Goal: Find specific page/section: Find specific page/section

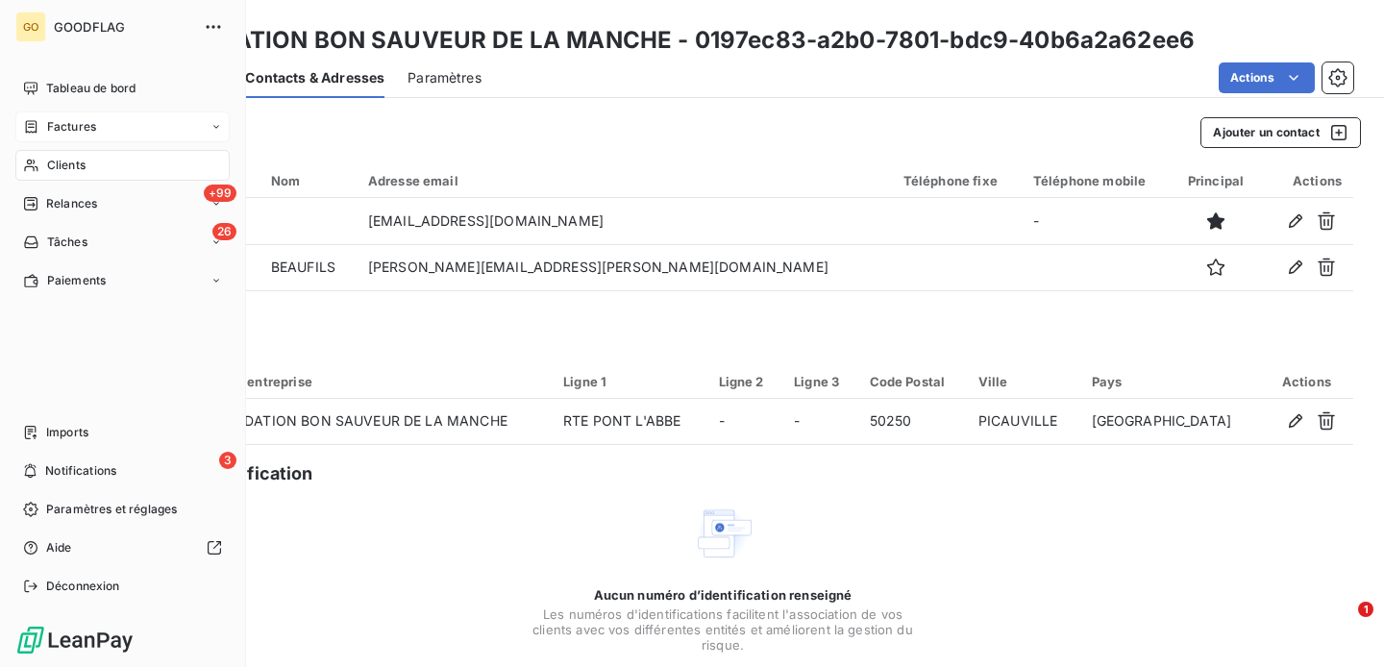
click at [63, 134] on span "Factures" at bounding box center [71, 126] width 49 height 17
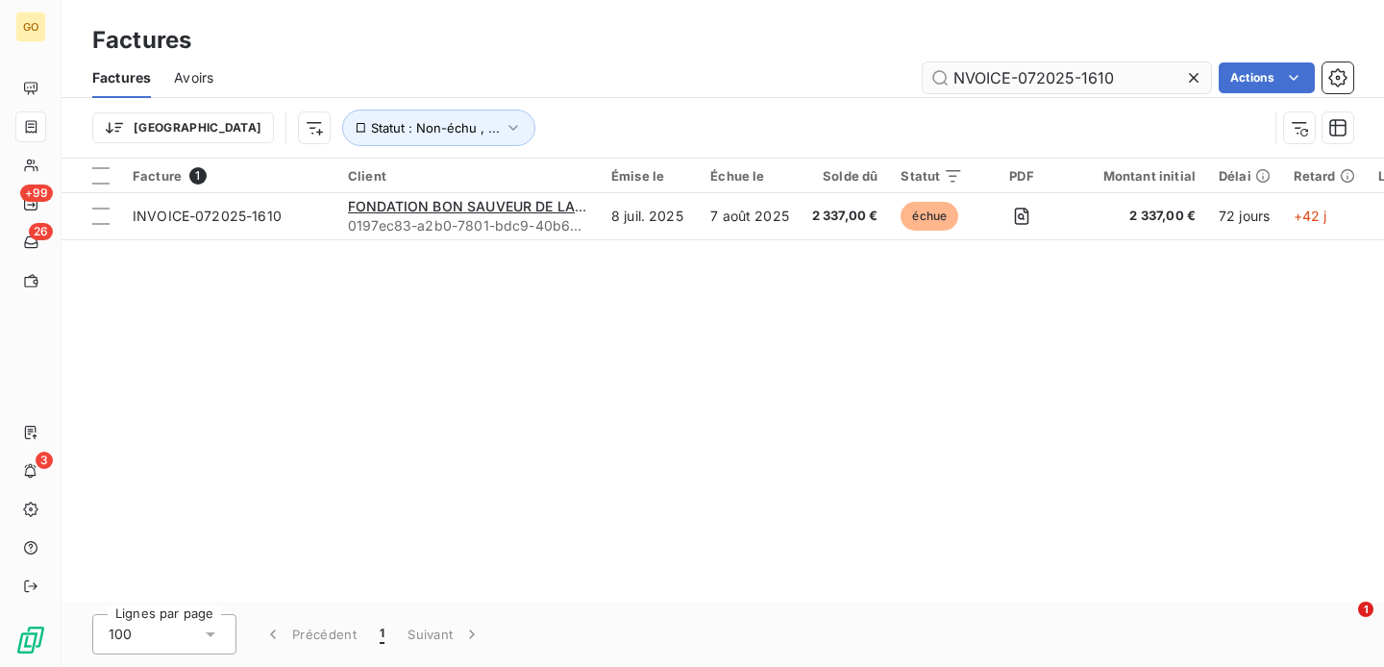
click at [1031, 70] on input "NVOICE-072025-1610" at bounding box center [1067, 77] width 288 height 31
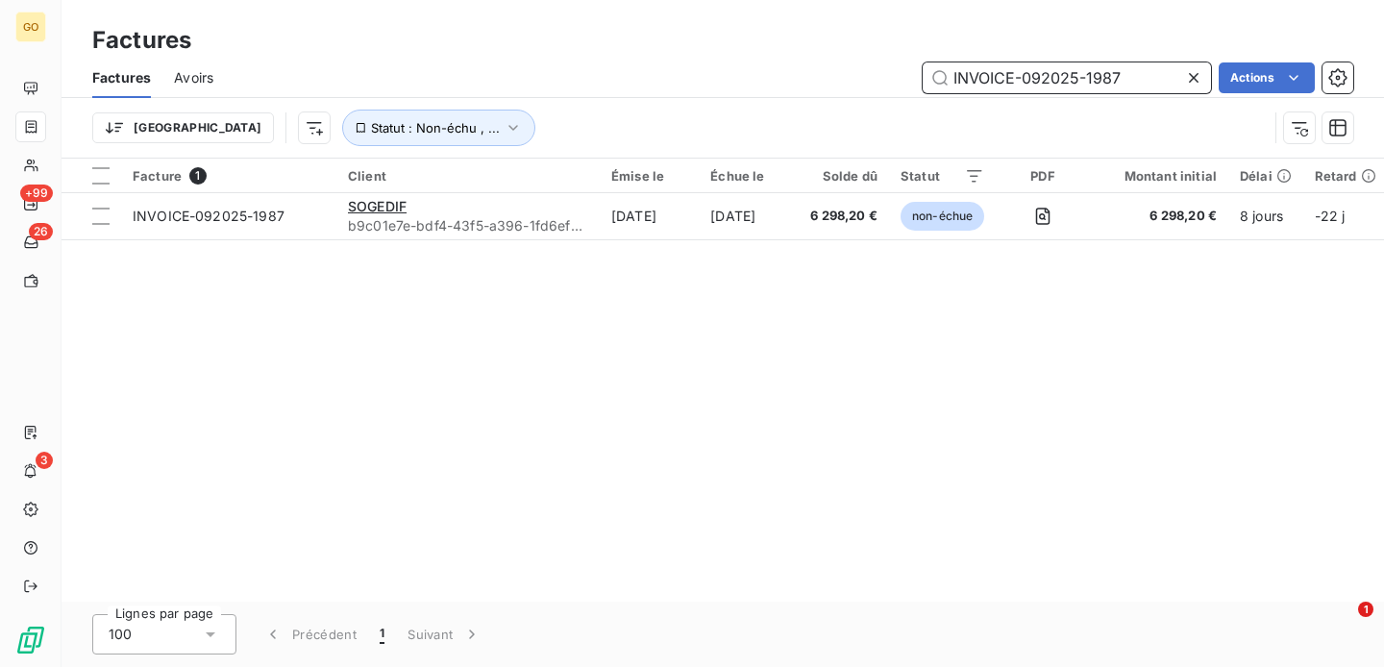
click at [1060, 82] on input "INVOICE-092025-1987" at bounding box center [1067, 77] width 288 height 31
paste input "72025-1644"
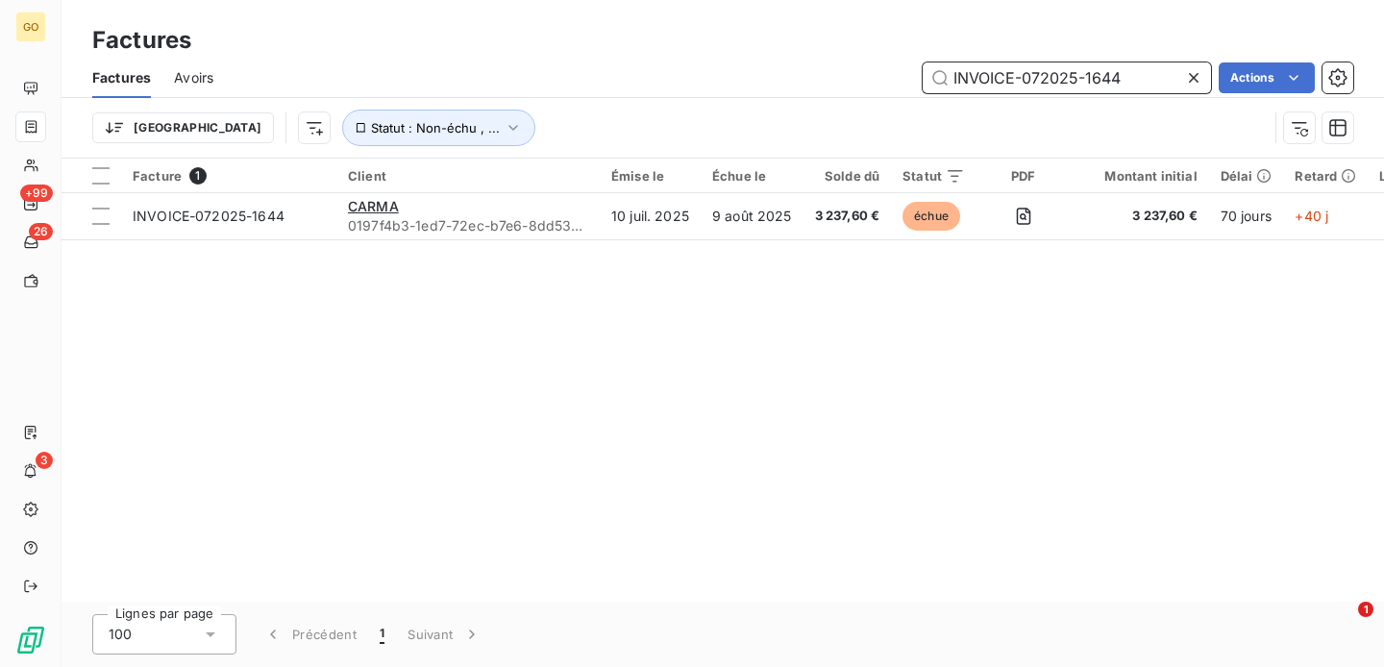
click at [971, 75] on input "INVOICE-072025-1644" at bounding box center [1067, 77] width 288 height 31
paste input "42025-1170"
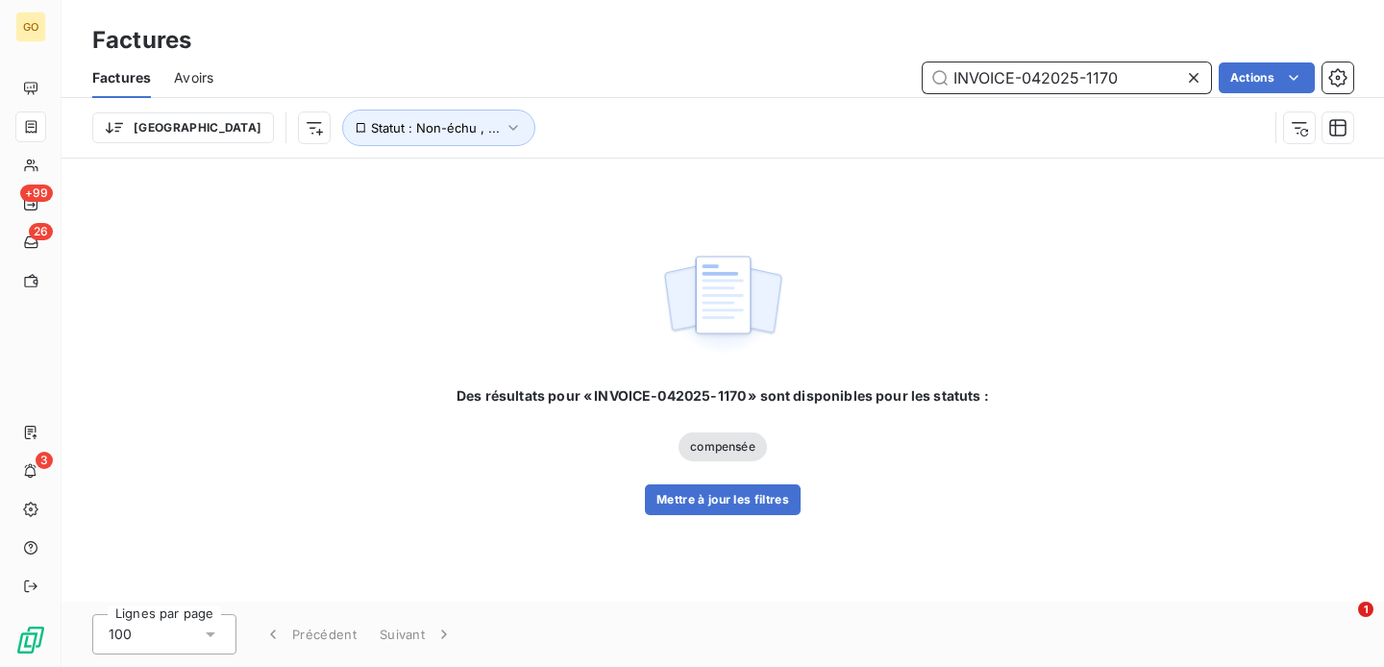
click at [1046, 71] on input "INVOICE-042025-1170" at bounding box center [1067, 77] width 288 height 31
paste input "72025-1598"
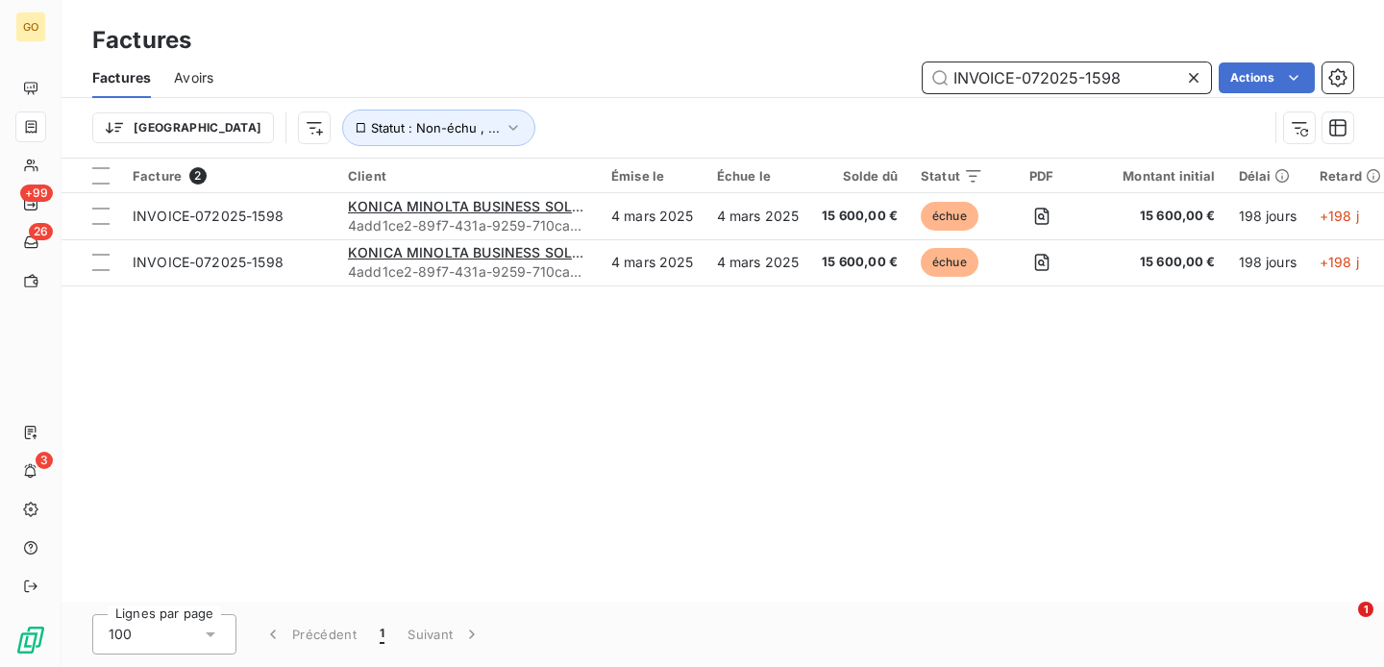
click at [1029, 71] on input "INVOICE-072025-1598" at bounding box center [1067, 77] width 288 height 31
paste input "FC240925-143643-020337"
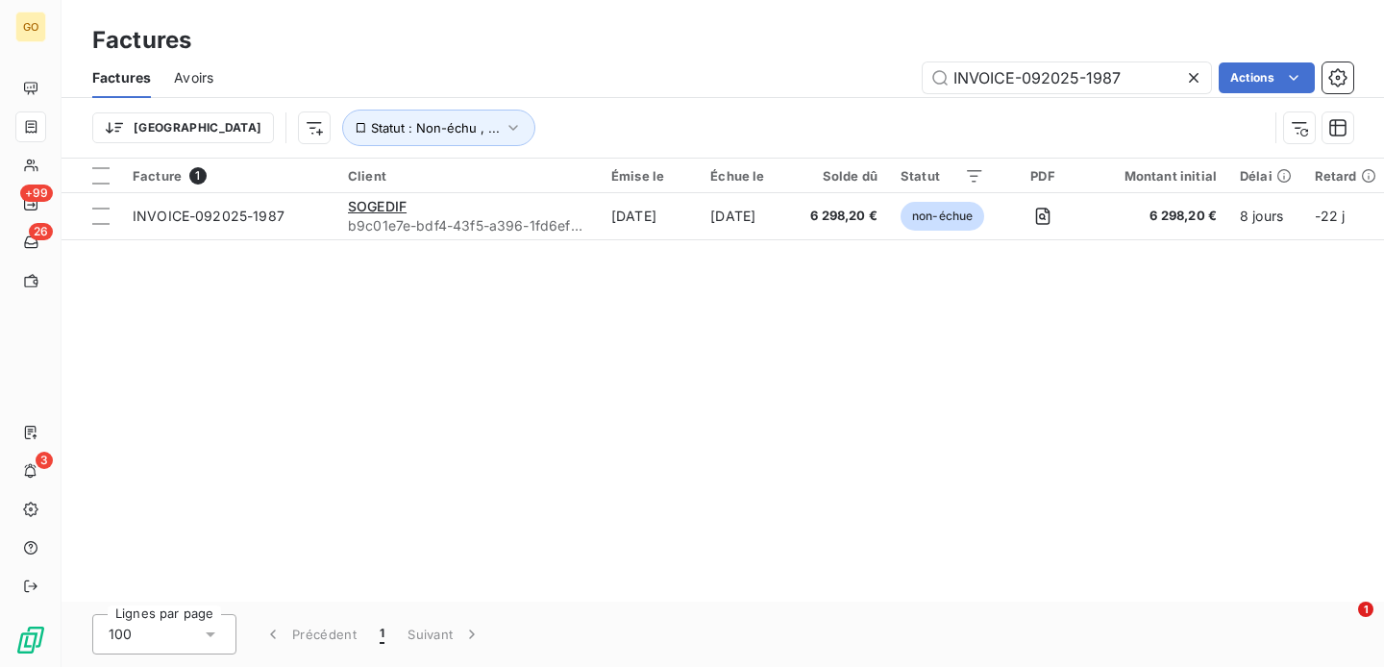
type input "INVOICE-012025-263"
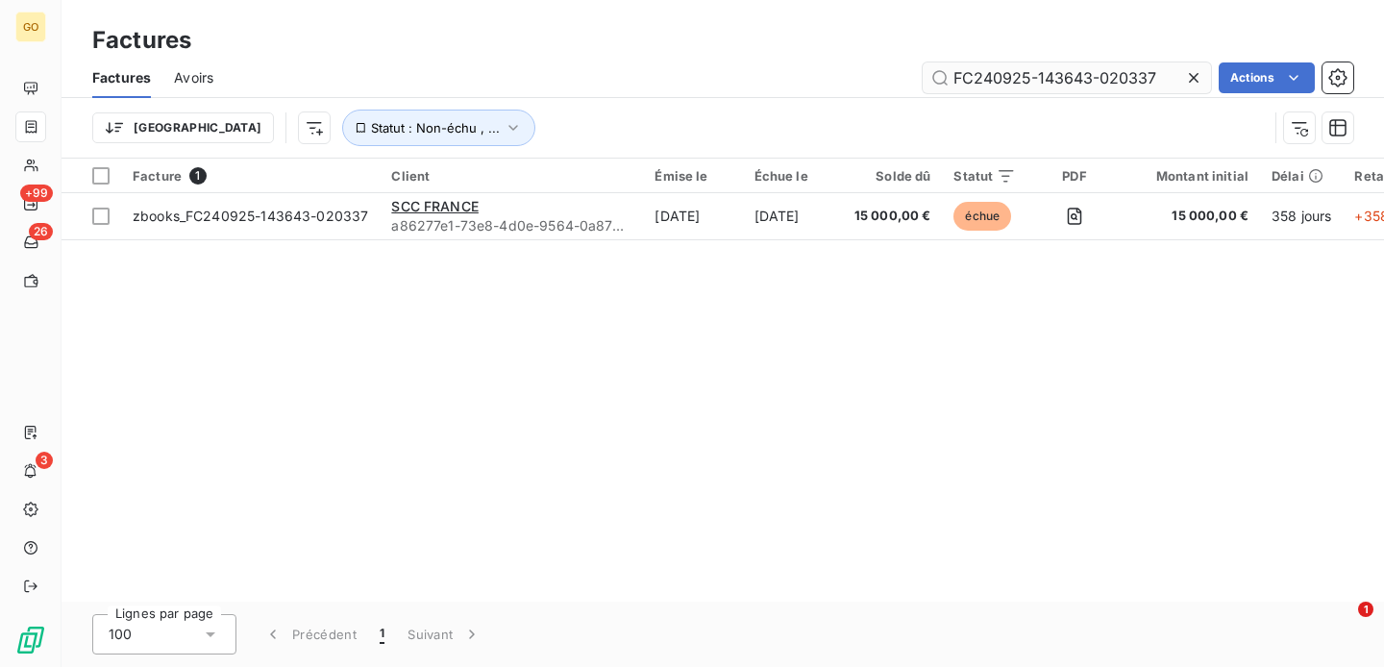
click at [1115, 78] on input "FC240925-143643-020337" at bounding box center [1067, 77] width 288 height 31
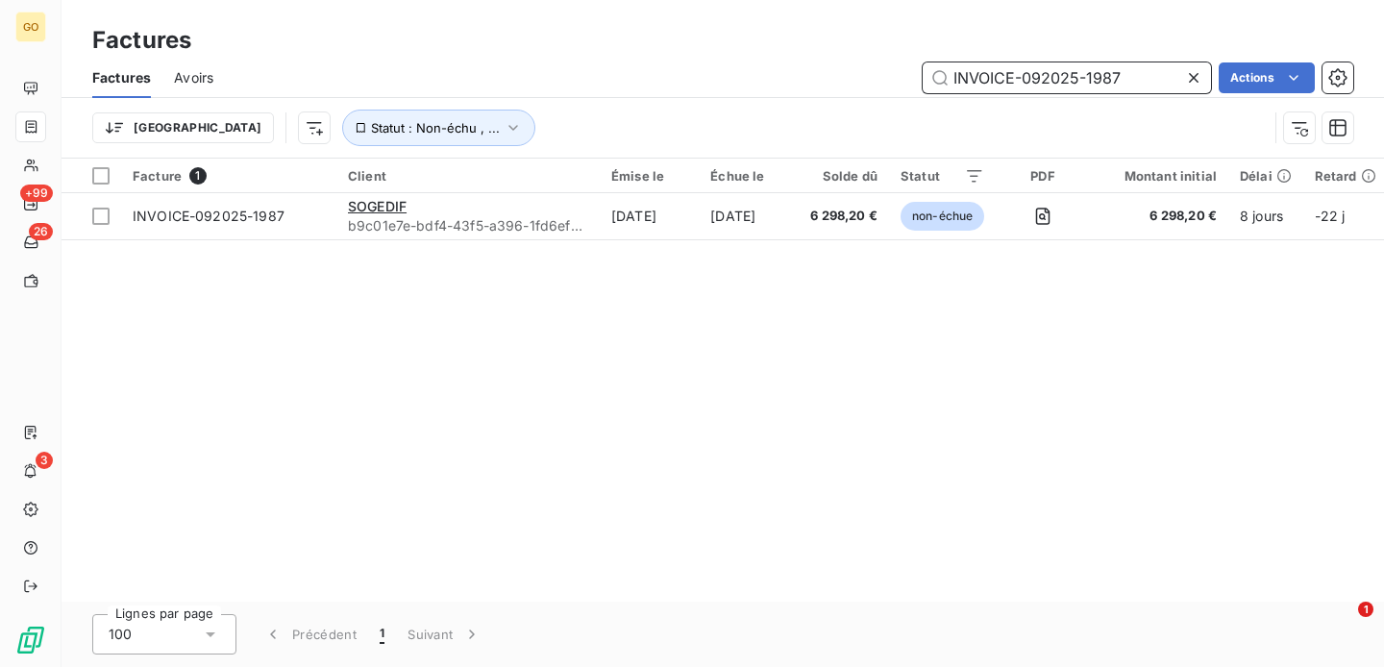
click at [1127, 66] on input "INVOICE-092025-1987" at bounding box center [1067, 77] width 288 height 31
paste input "12025-263"
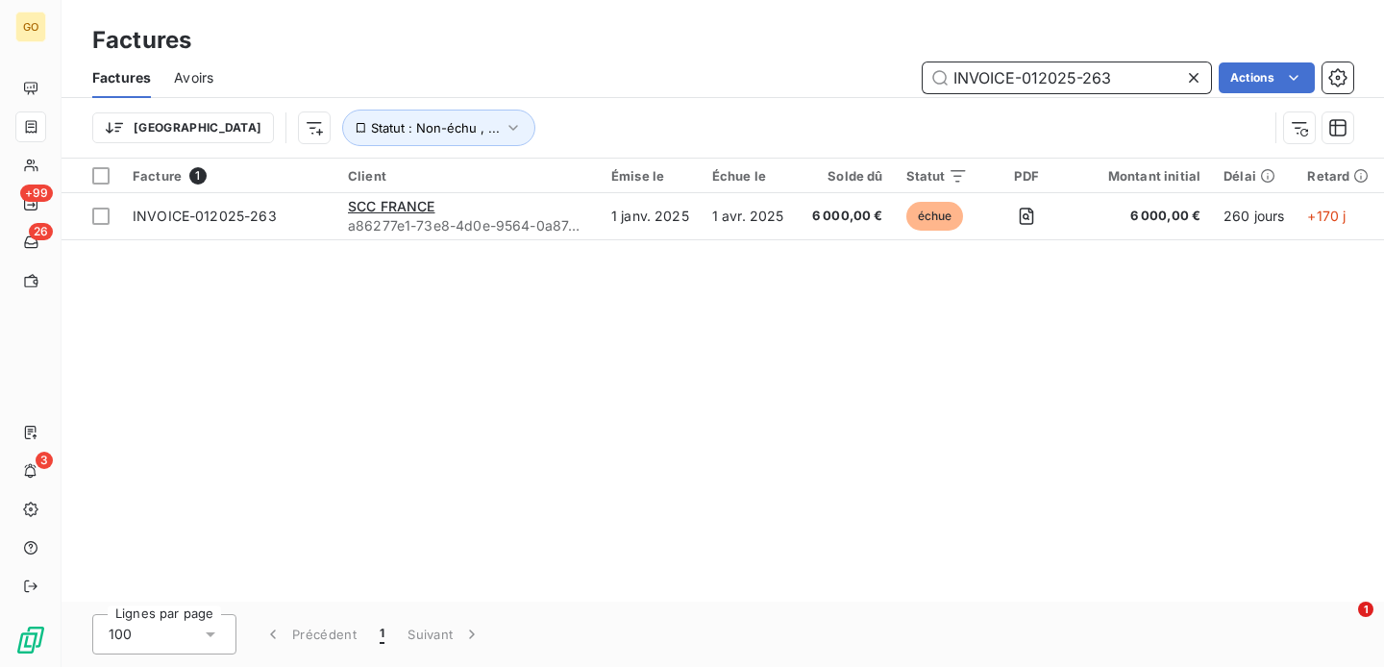
click at [989, 83] on input "INVOICE-012025-263" at bounding box center [1067, 77] width 288 height 31
paste input "72025-1644"
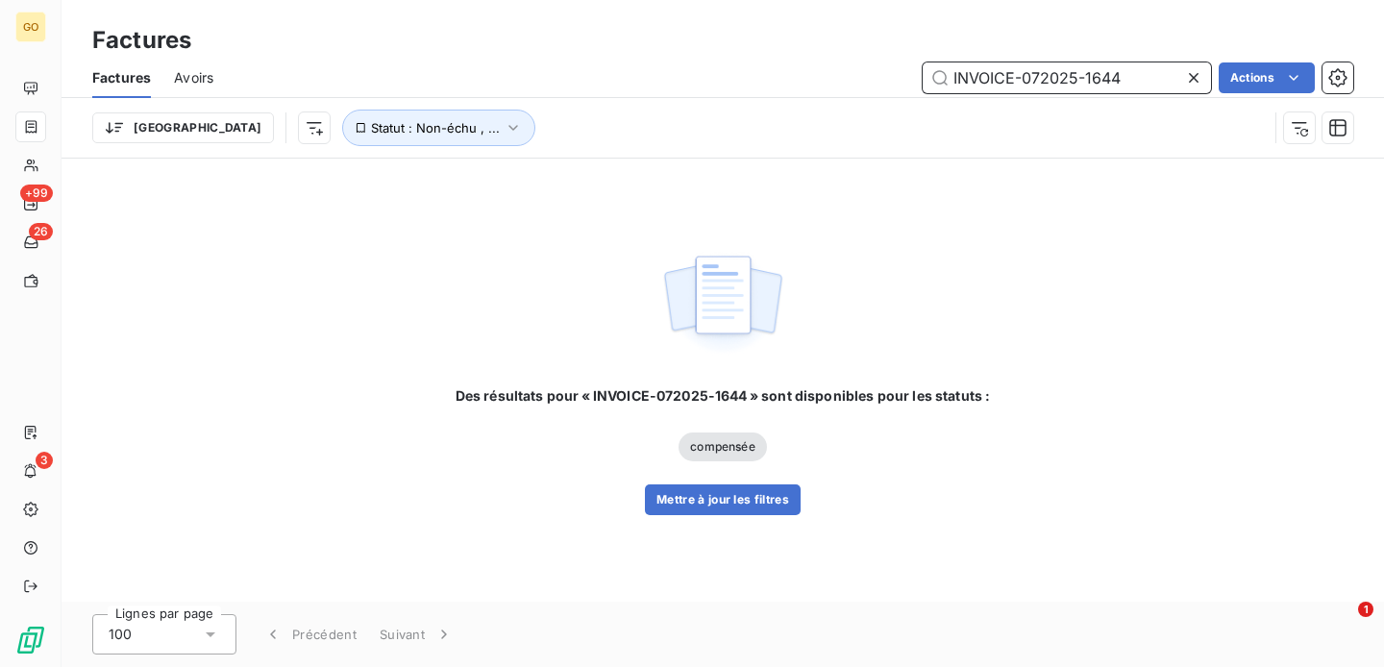
click at [1020, 86] on input "INVOICE-072025-1644" at bounding box center [1067, 77] width 288 height 31
paste input "731"
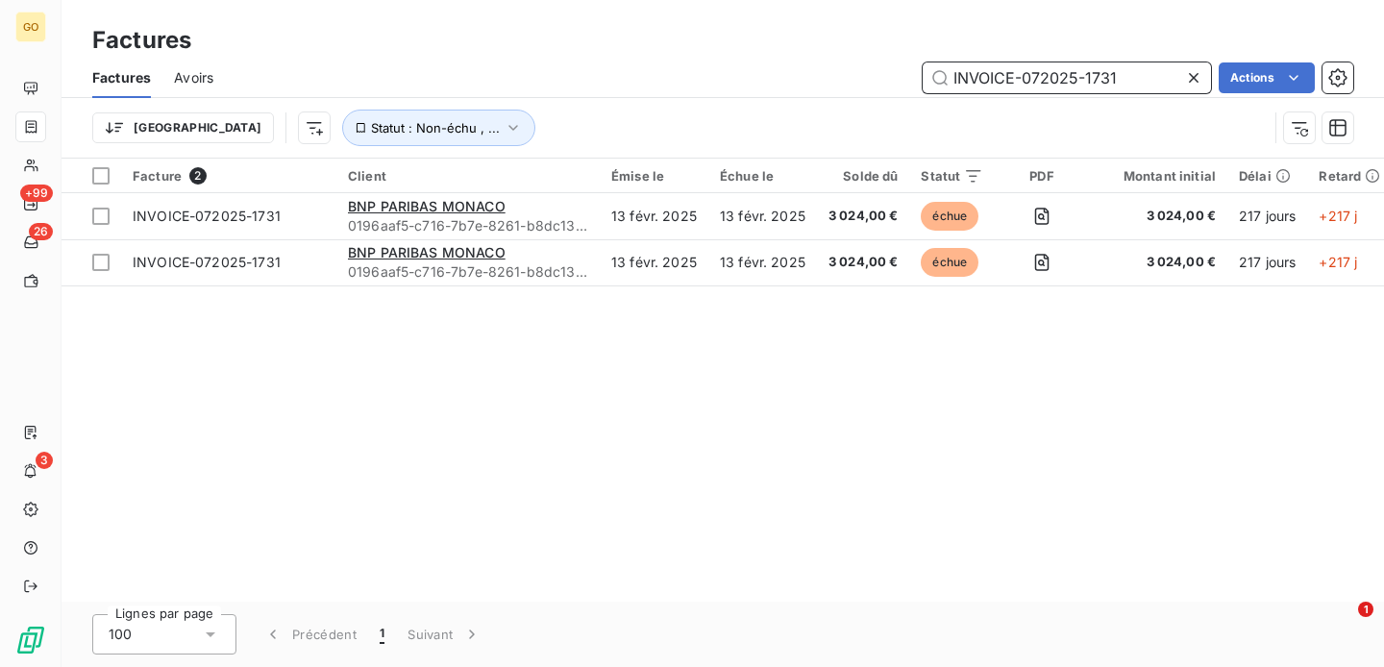
click at [1080, 78] on input "INVOICE-072025-1731" at bounding box center [1067, 77] width 288 height 31
paste input "3"
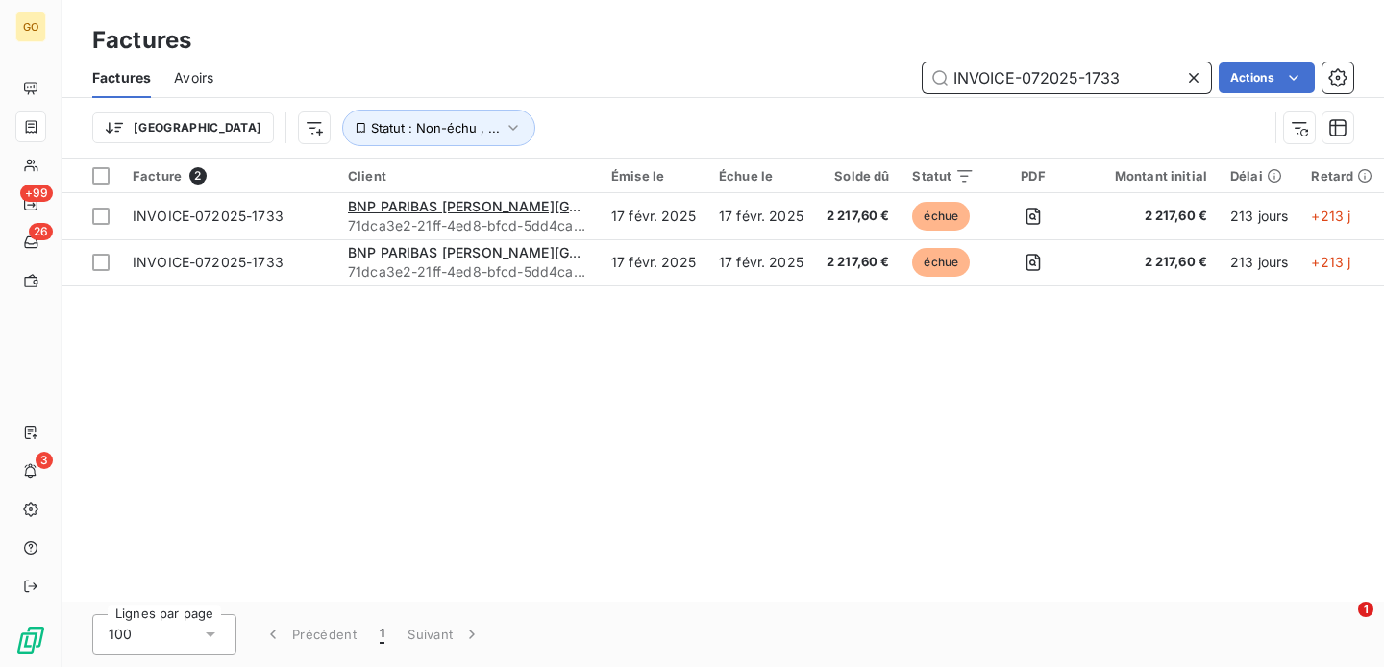
click at [1044, 71] on input "INVOICE-072025-1733" at bounding box center [1067, 77] width 288 height 31
paste input "4"
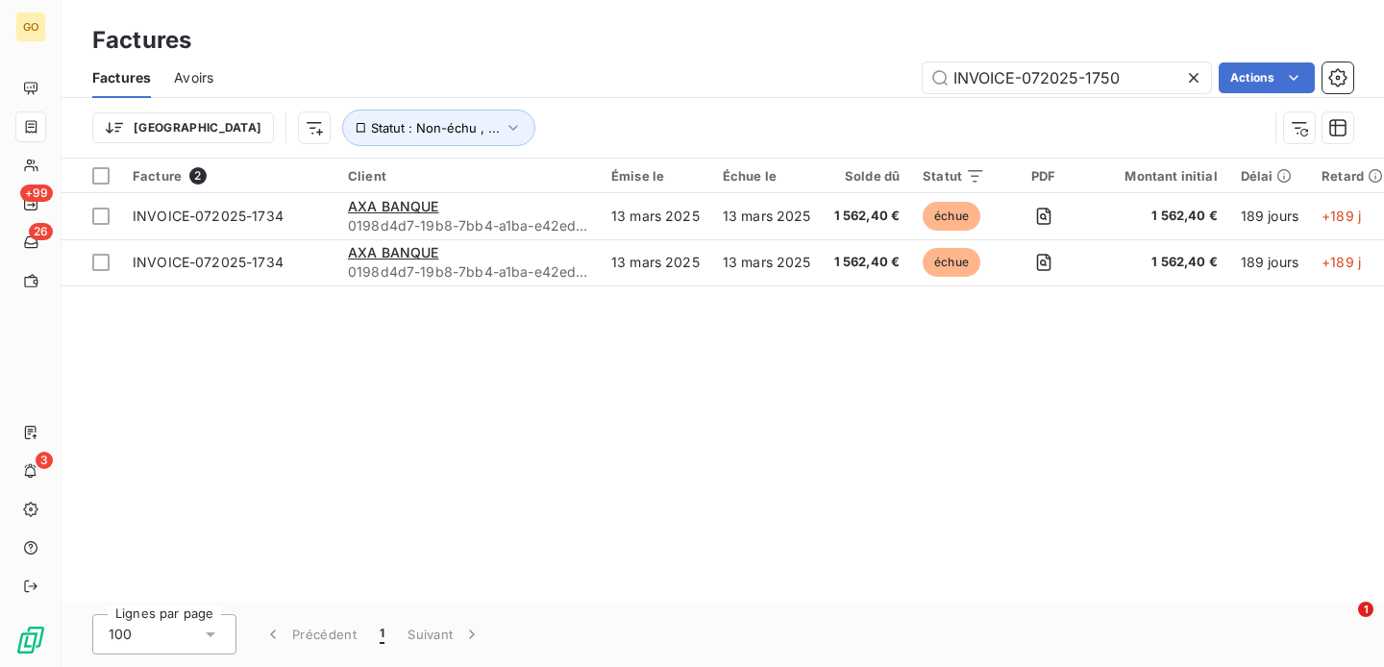
type input "INVOICE-072025-1701"
click at [1026, 73] on input "INVOICE-072025-1734" at bounding box center [1067, 77] width 288 height 31
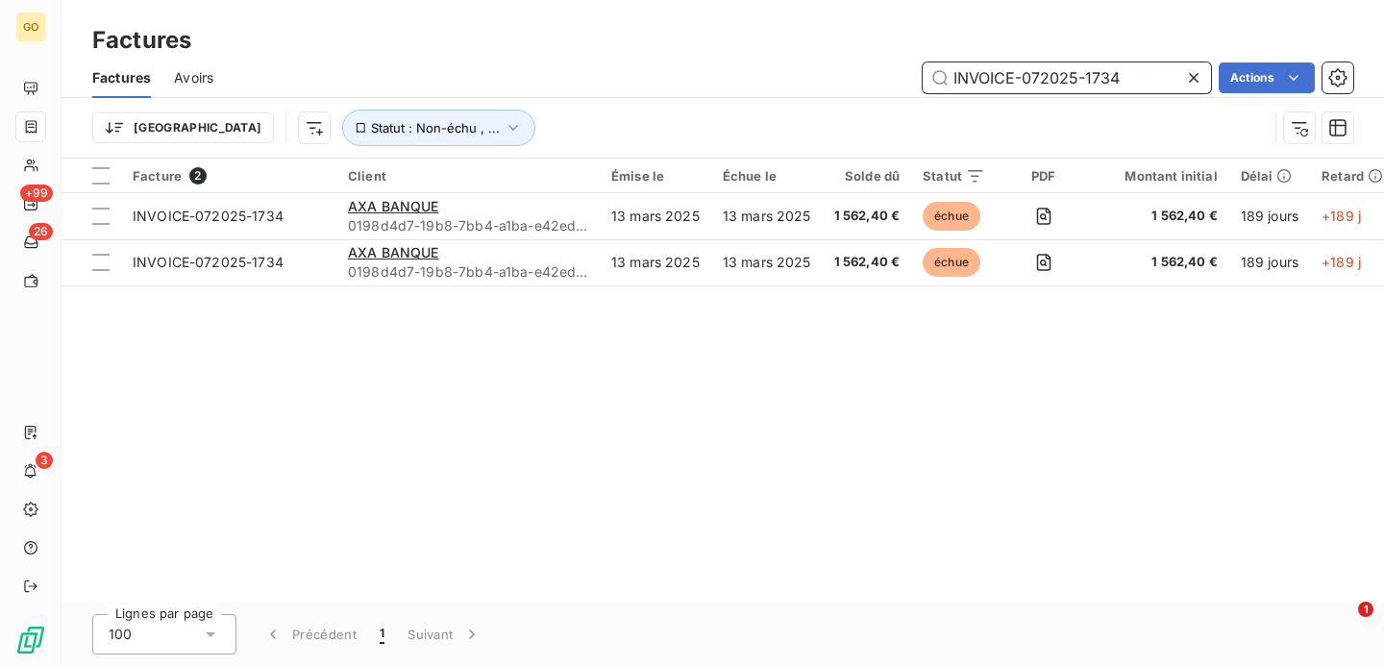
paste input "50"
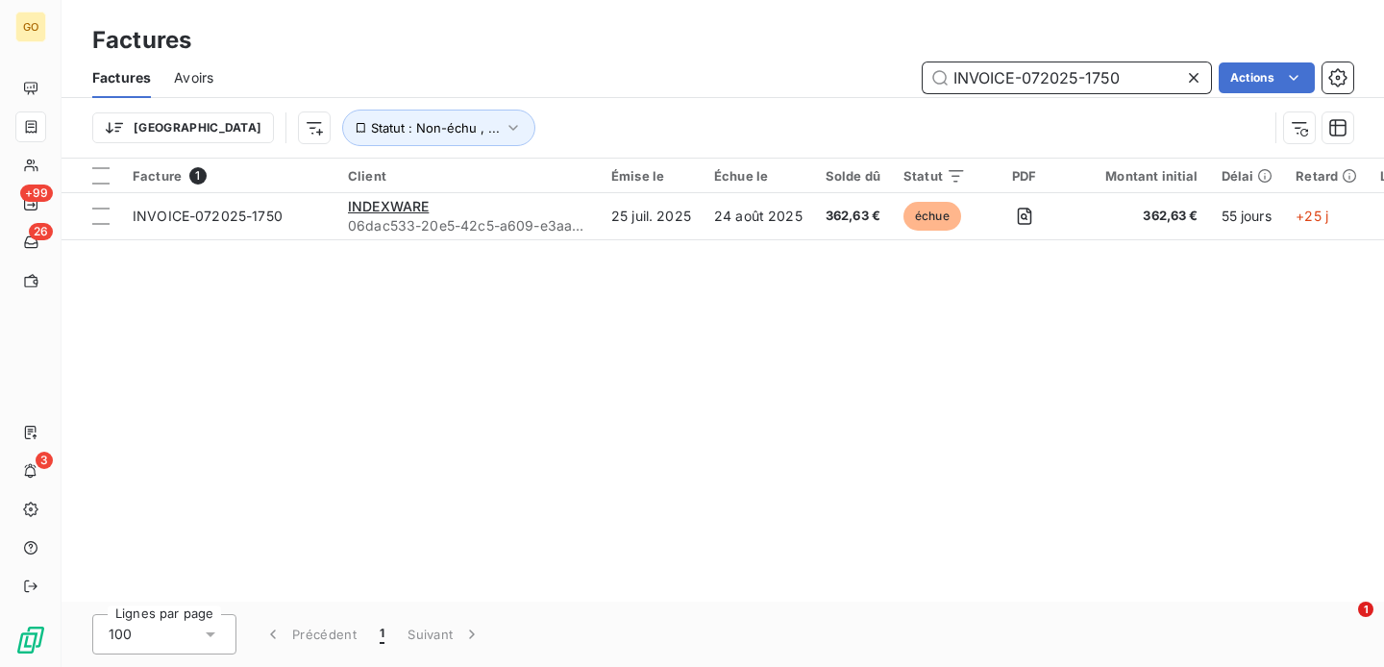
click at [1003, 83] on input "INVOICE-072025-1750" at bounding box center [1067, 77] width 288 height 31
paste input "01"
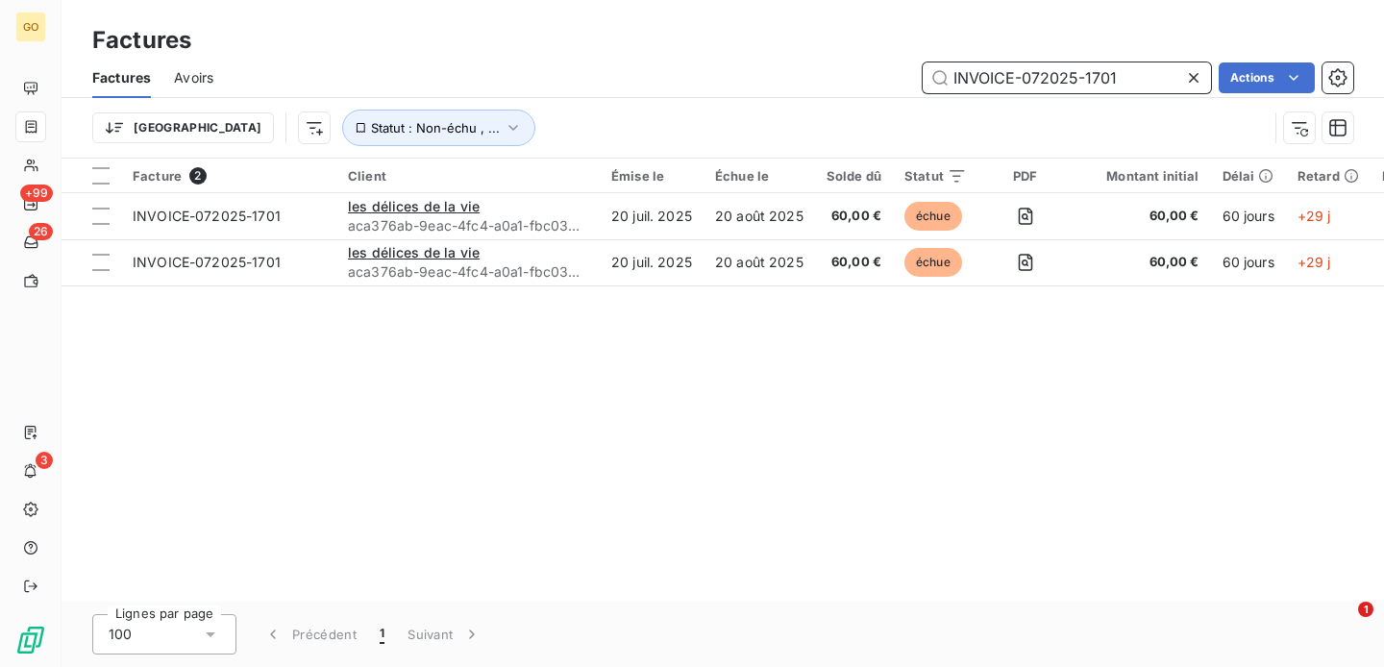
type input "INVOICE-072025-1701"
click at [1099, 79] on input "INVOICE-072025-1701" at bounding box center [1067, 77] width 288 height 31
paste input "52025-1213"
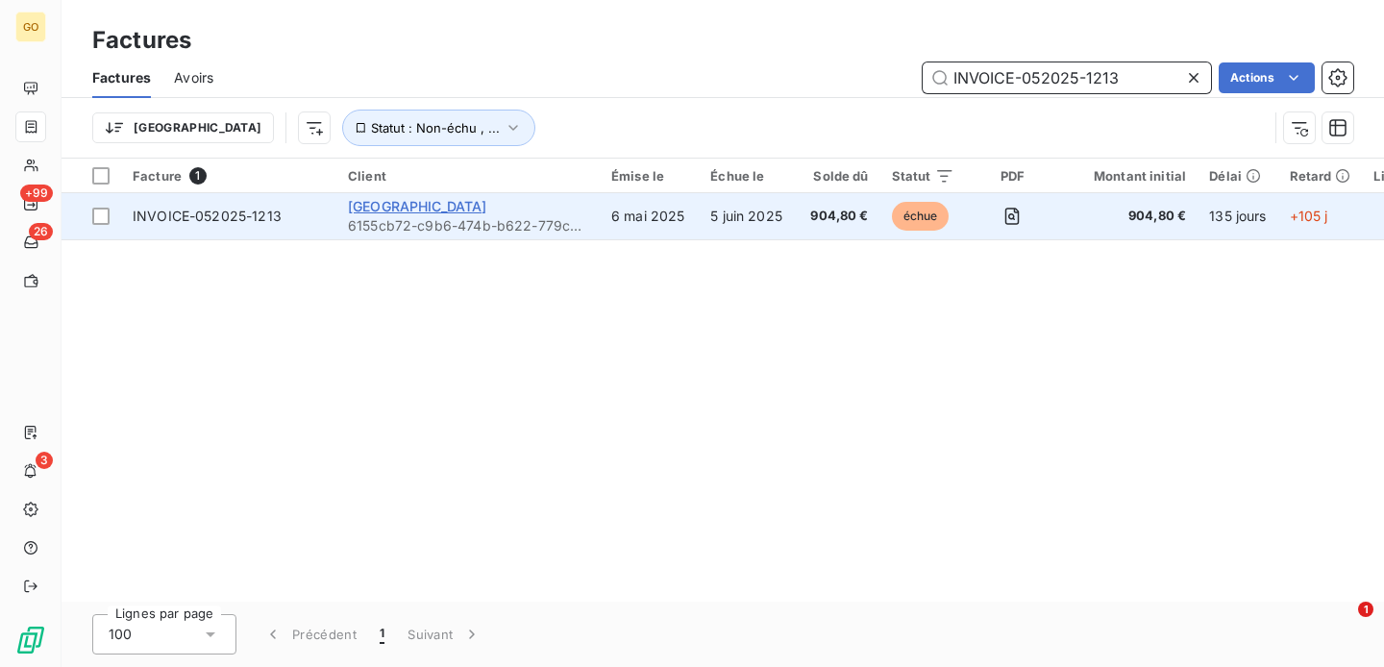
type input "INVOICE-052025-1213"
click at [427, 208] on span "[GEOGRAPHIC_DATA]" at bounding box center [417, 206] width 139 height 16
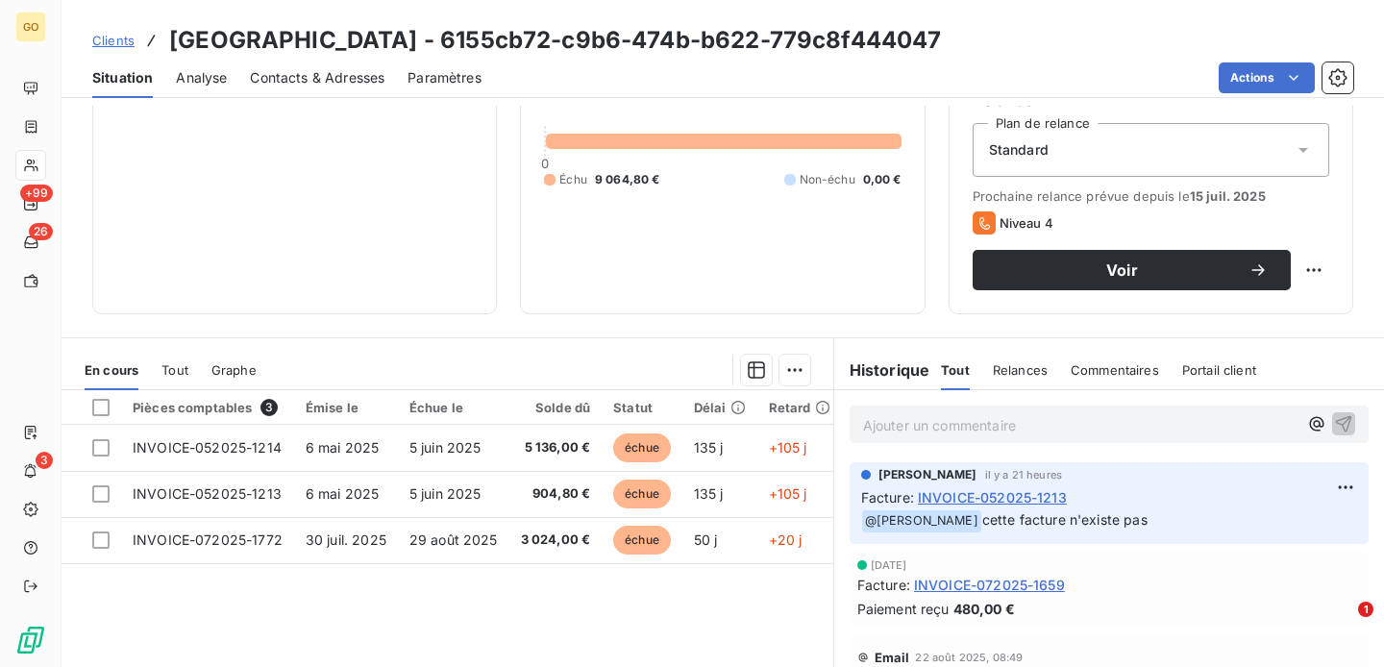
scroll to position [259, 0]
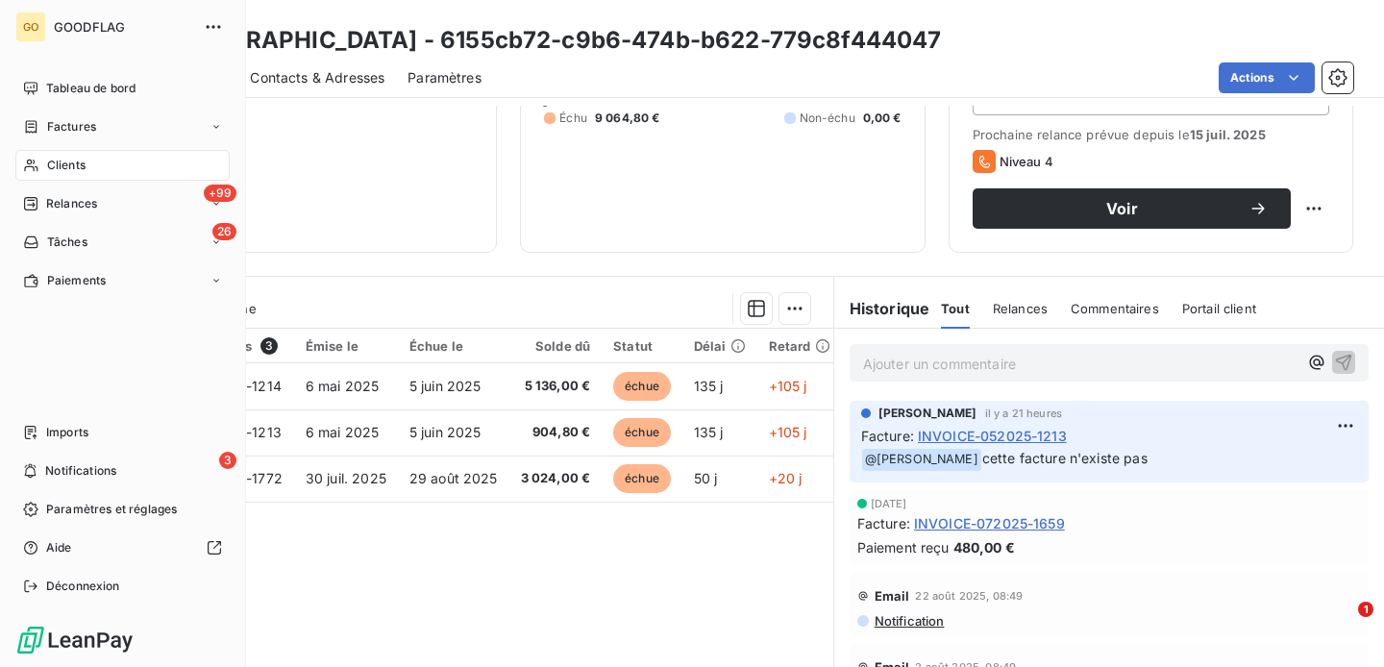
click at [77, 166] on span "Clients" at bounding box center [66, 165] width 38 height 17
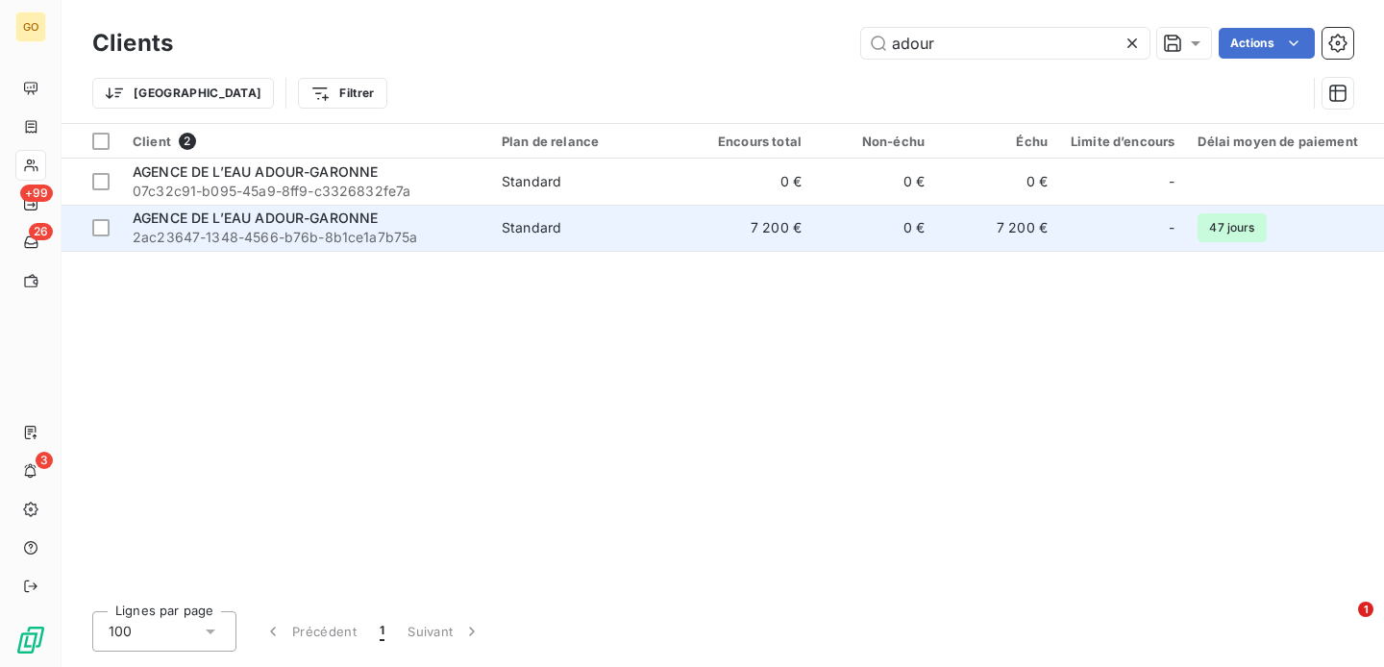
type input "adour"
click at [294, 221] on span "AGENCE DE L’EAU ADOUR-GARONNE" at bounding box center [255, 218] width 245 height 16
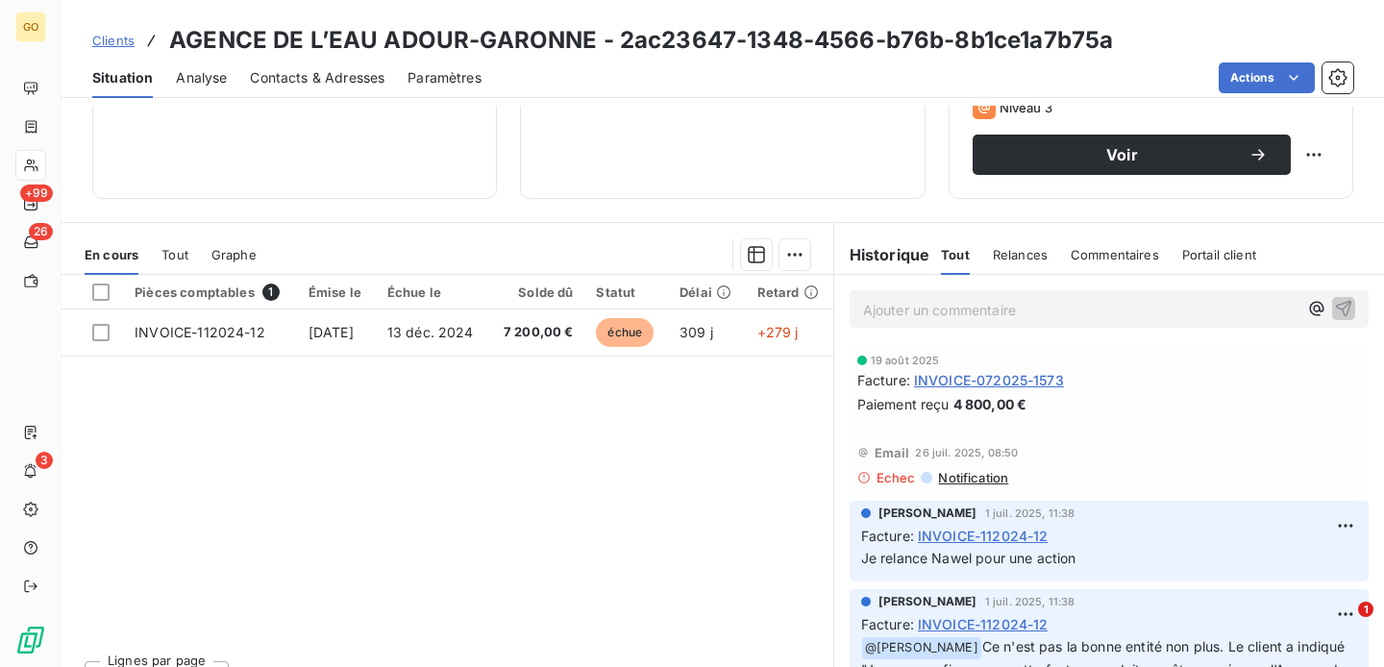
scroll to position [315, 0]
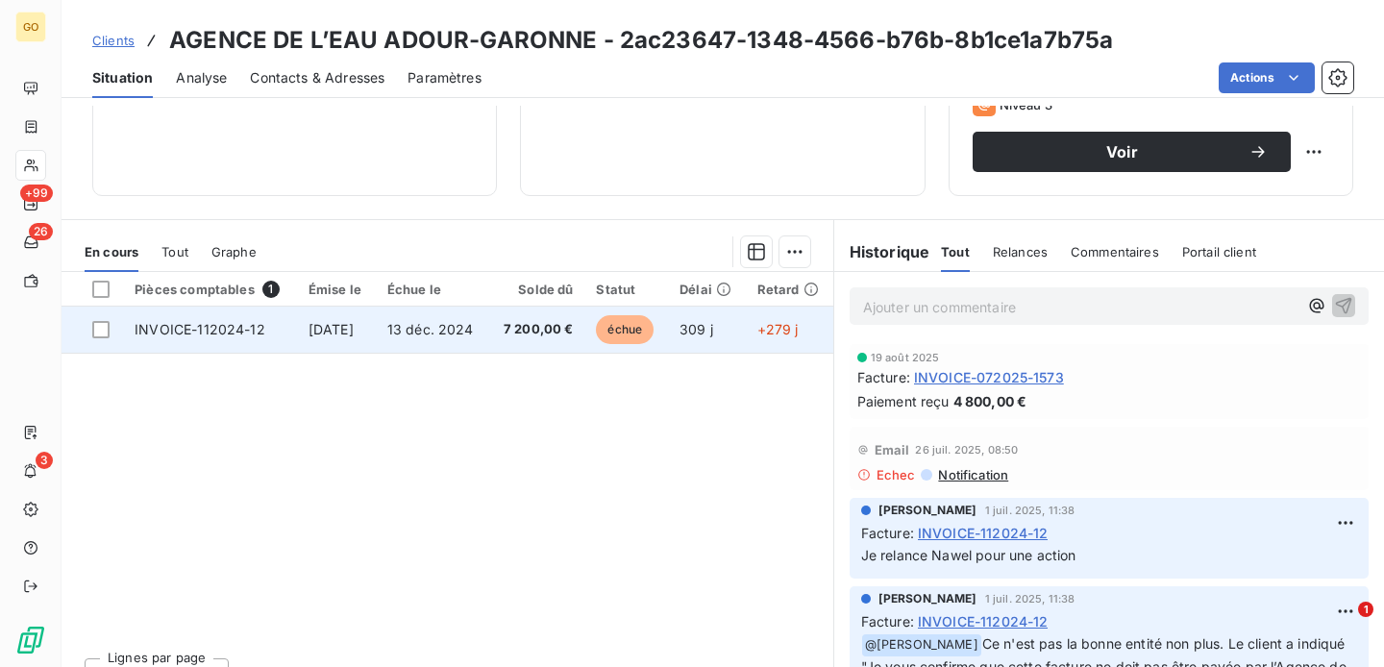
click at [231, 330] on span "INVOICE-112024-12" at bounding box center [200, 329] width 131 height 16
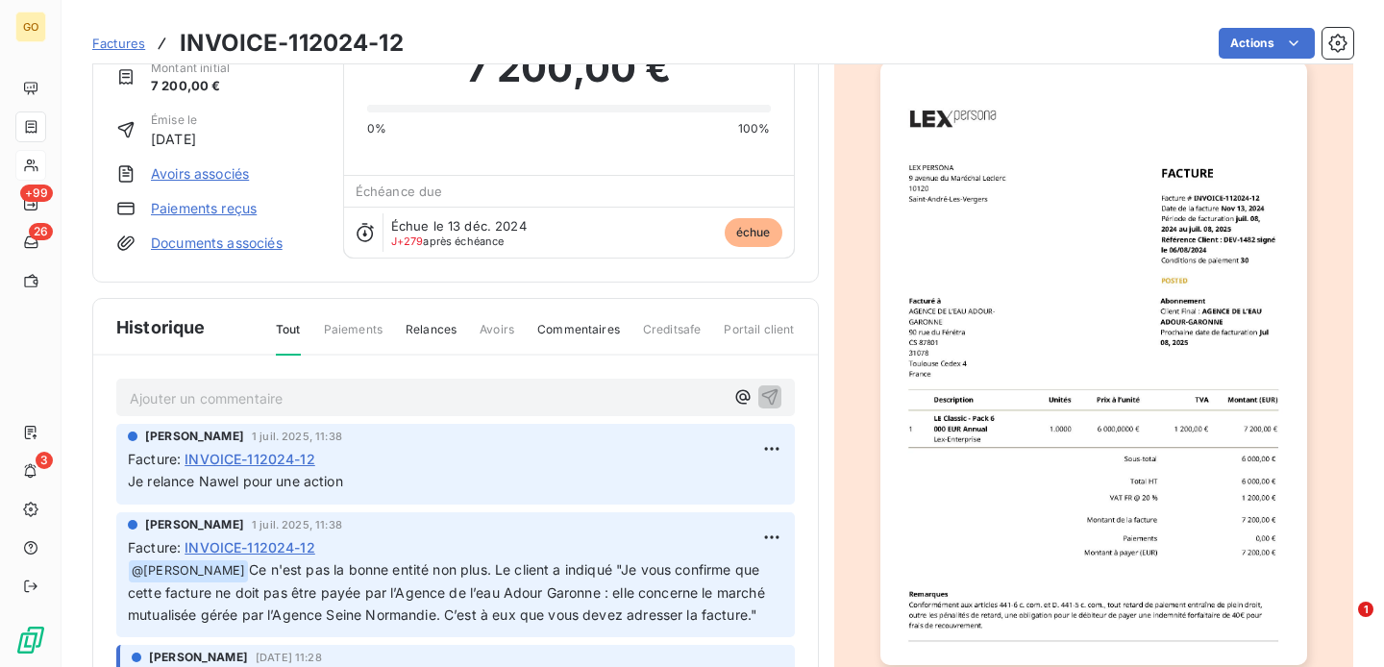
scroll to position [93, 0]
click at [109, 38] on span "Factures" at bounding box center [118, 43] width 53 height 15
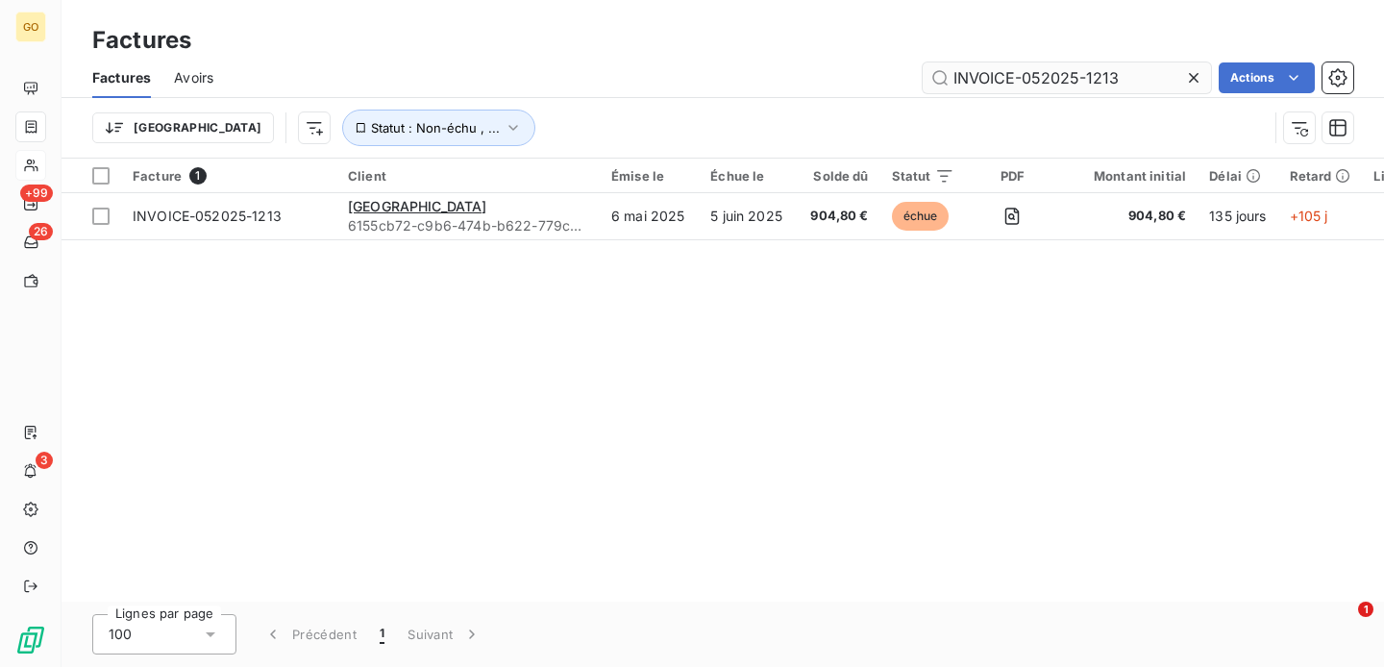
click at [1003, 79] on input "INVOICE-052025-1213" at bounding box center [1067, 77] width 288 height 31
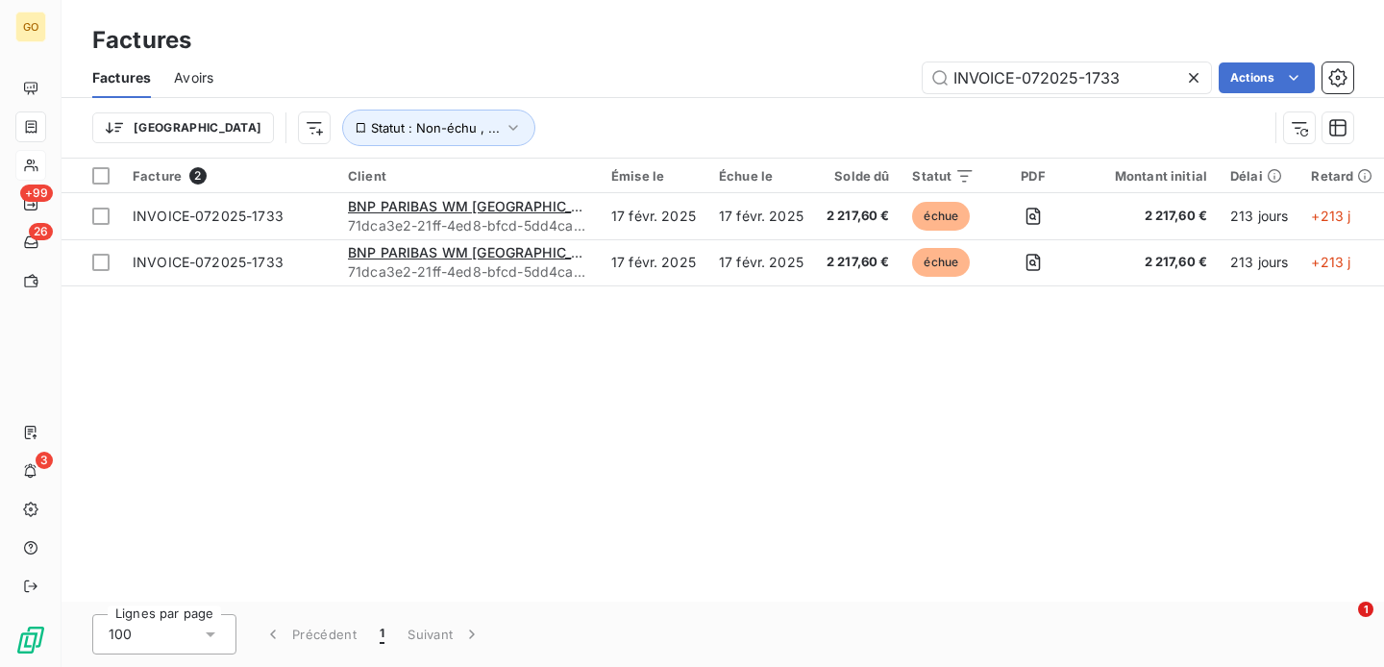
type input "INVOICE-072025-1733"
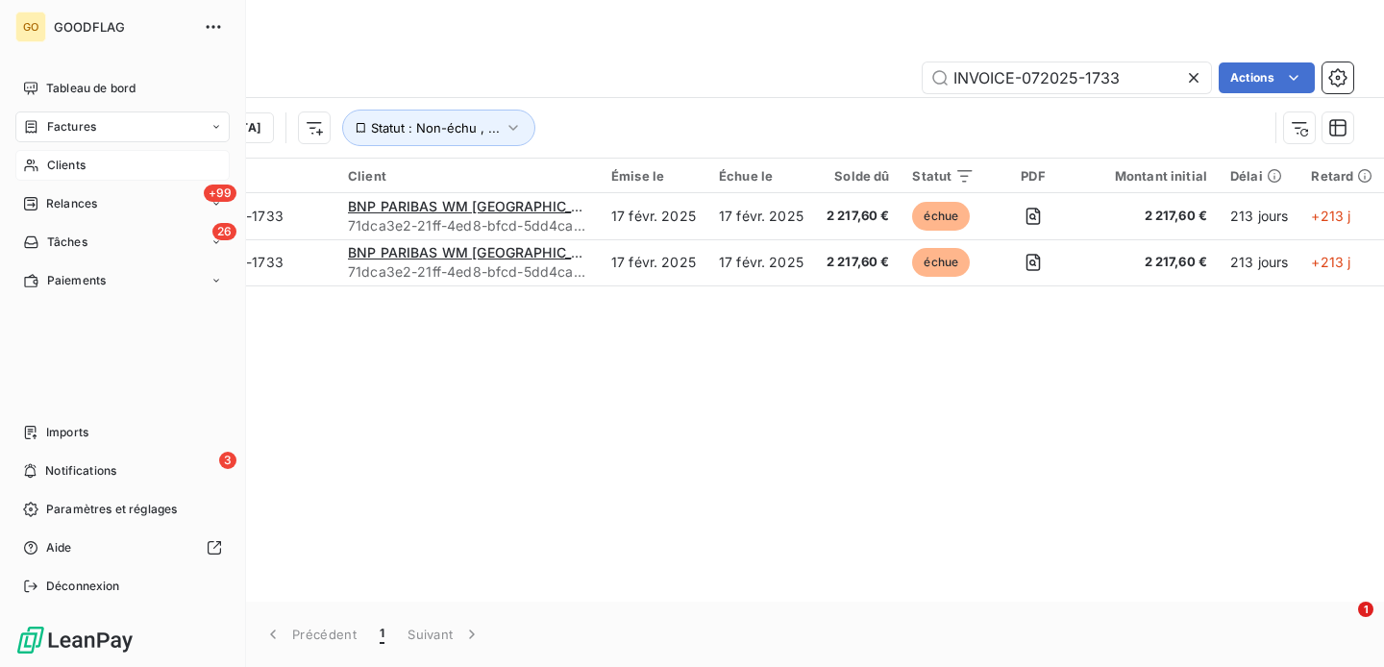
click at [73, 163] on span "Clients" at bounding box center [66, 165] width 38 height 17
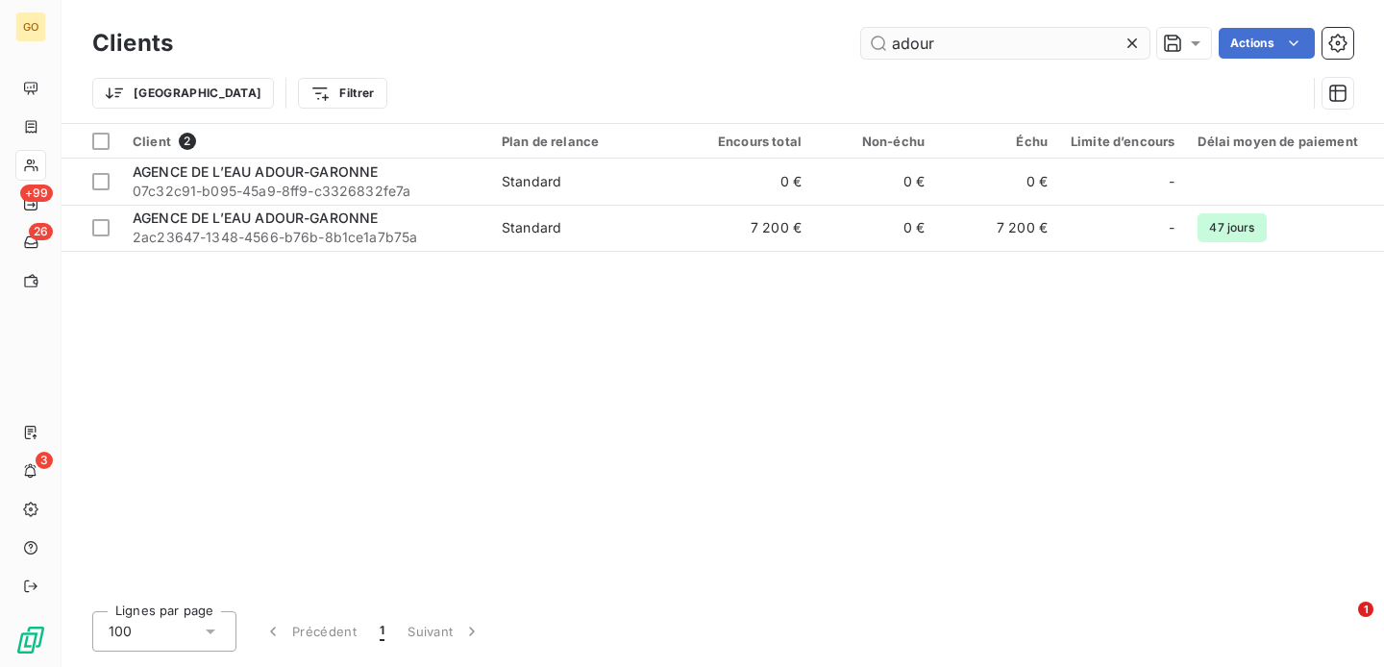
click at [1030, 34] on input "adour" at bounding box center [1005, 43] width 288 height 31
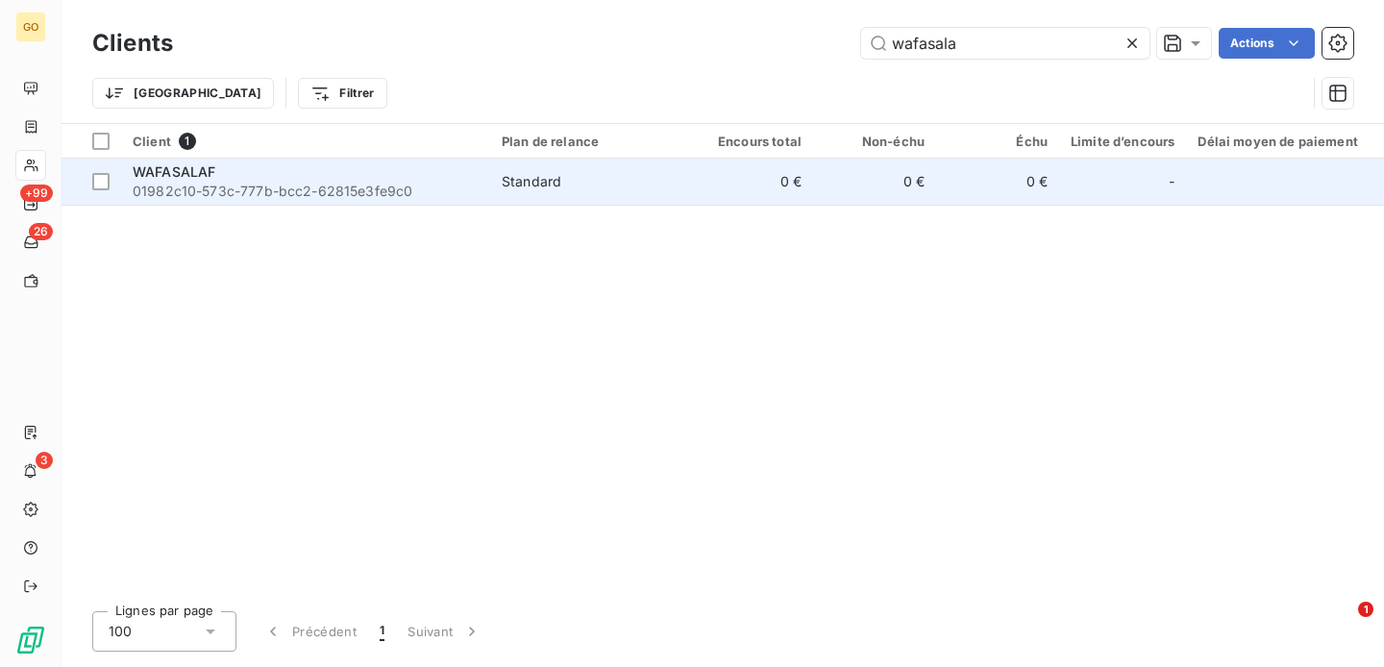
type input "wafasala"
click at [407, 175] on div "WAFASALAF" at bounding box center [306, 171] width 346 height 19
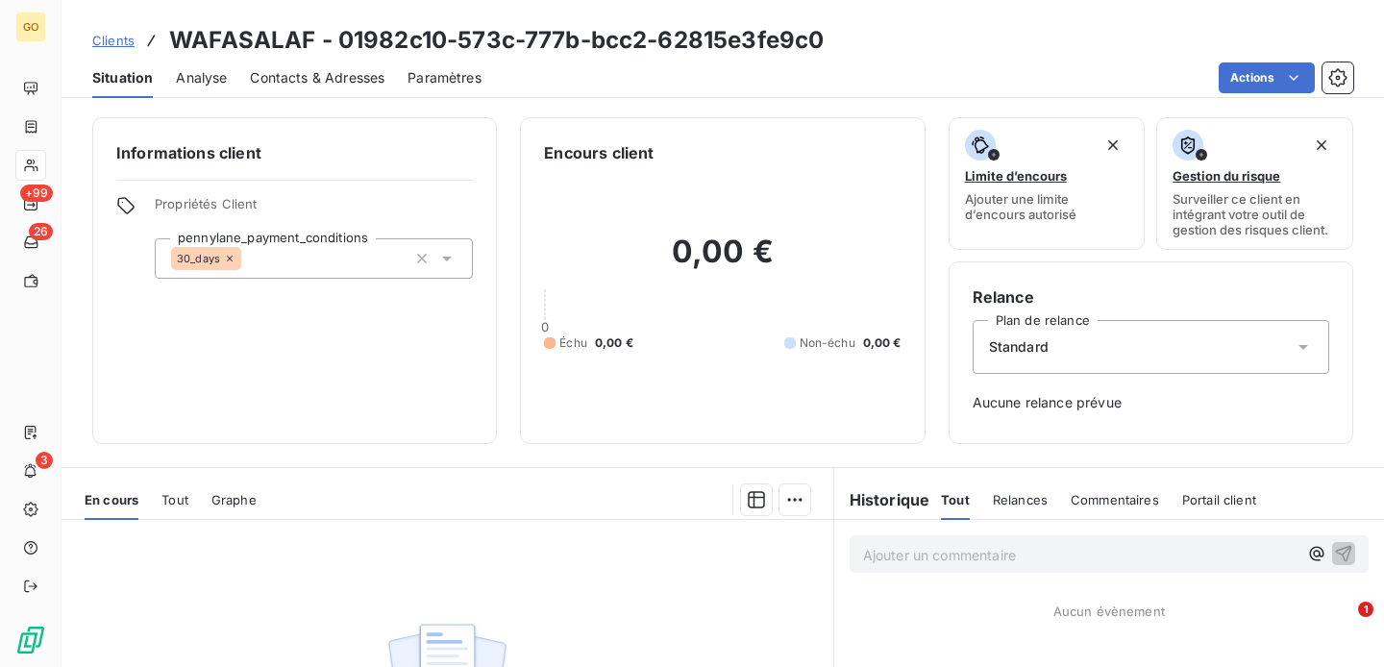
scroll to position [281, 0]
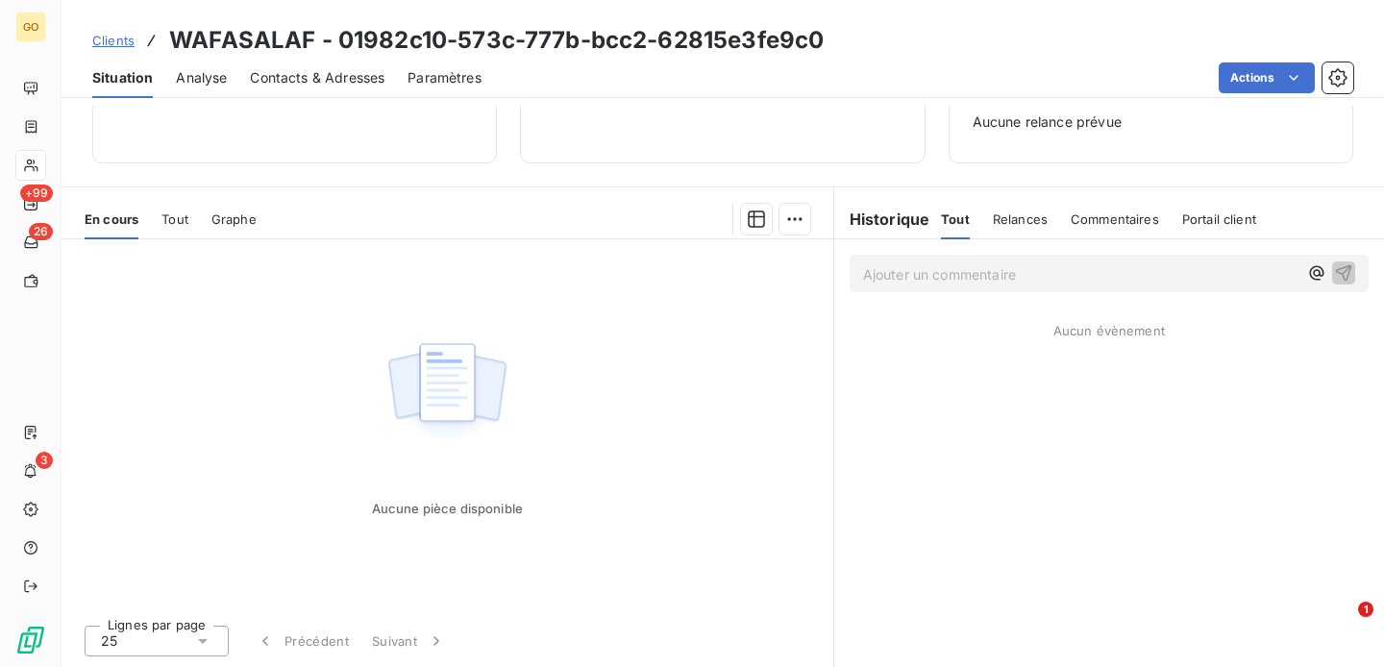
click at [181, 218] on span "Tout" at bounding box center [175, 218] width 27 height 15
click at [253, 226] on span "Graphe" at bounding box center [235, 218] width 45 height 15
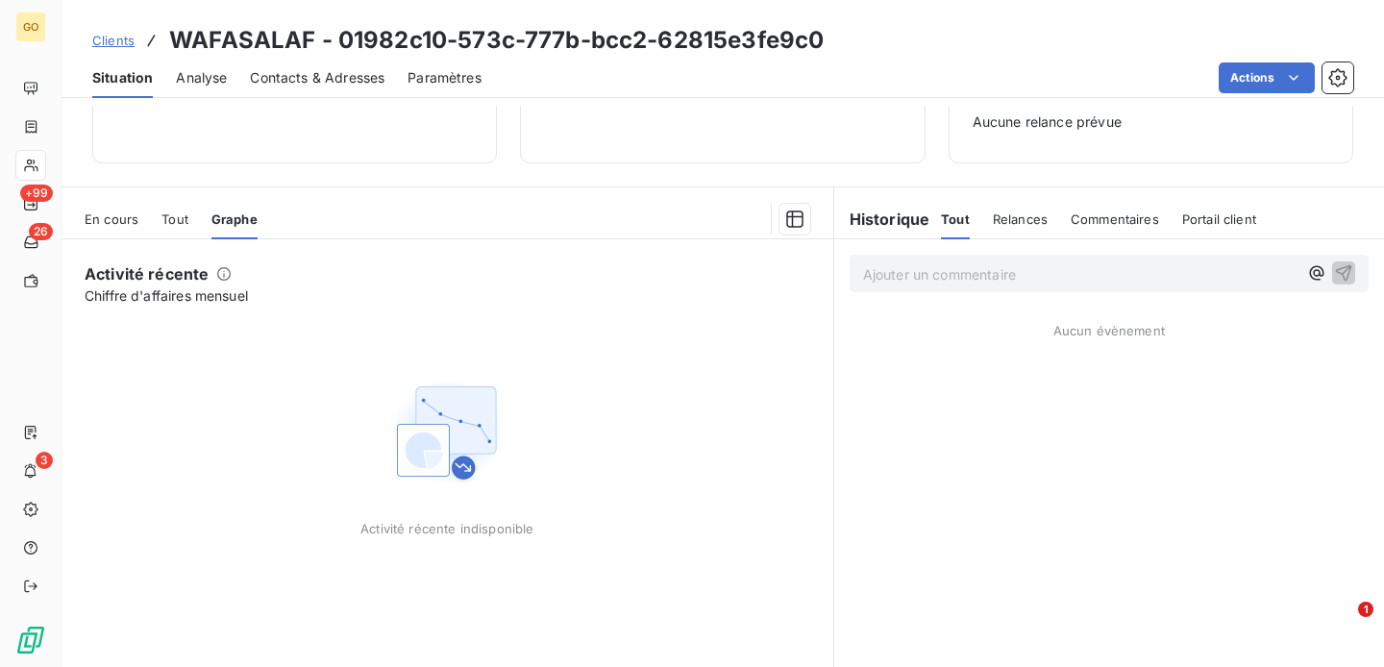
click at [113, 213] on span "En cours" at bounding box center [112, 218] width 54 height 15
